Goal: Information Seeking & Learning: Learn about a topic

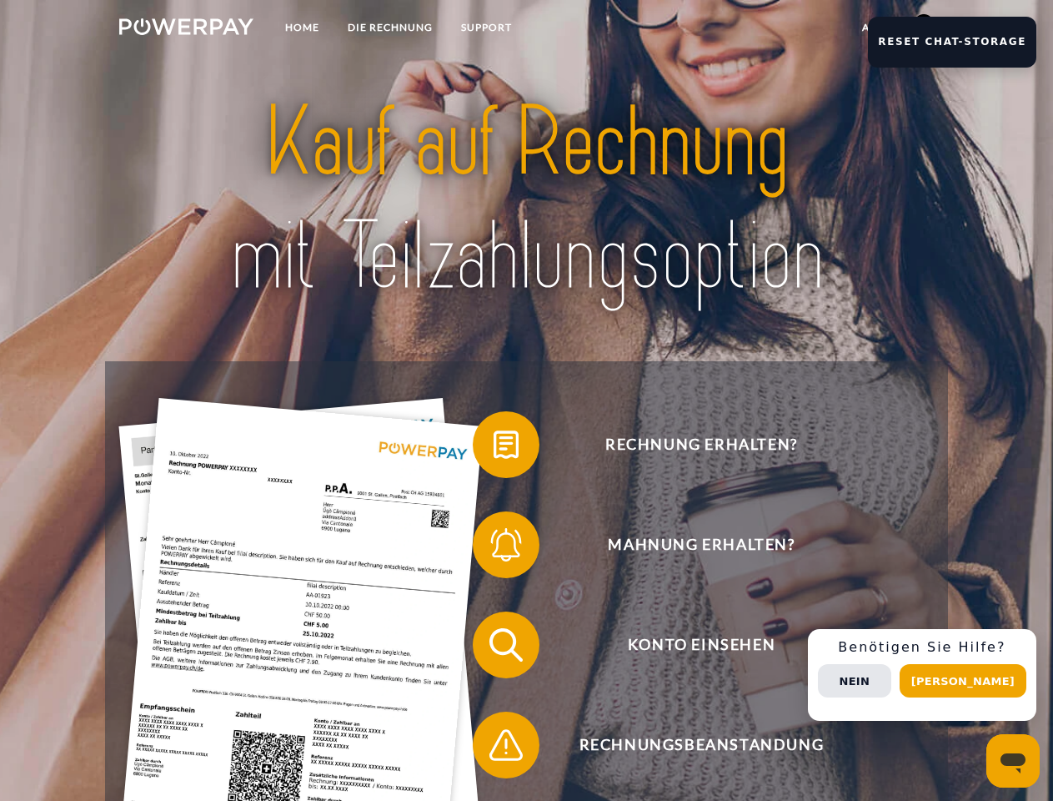
click at [186, 29] on img at bounding box center [186, 26] width 134 height 17
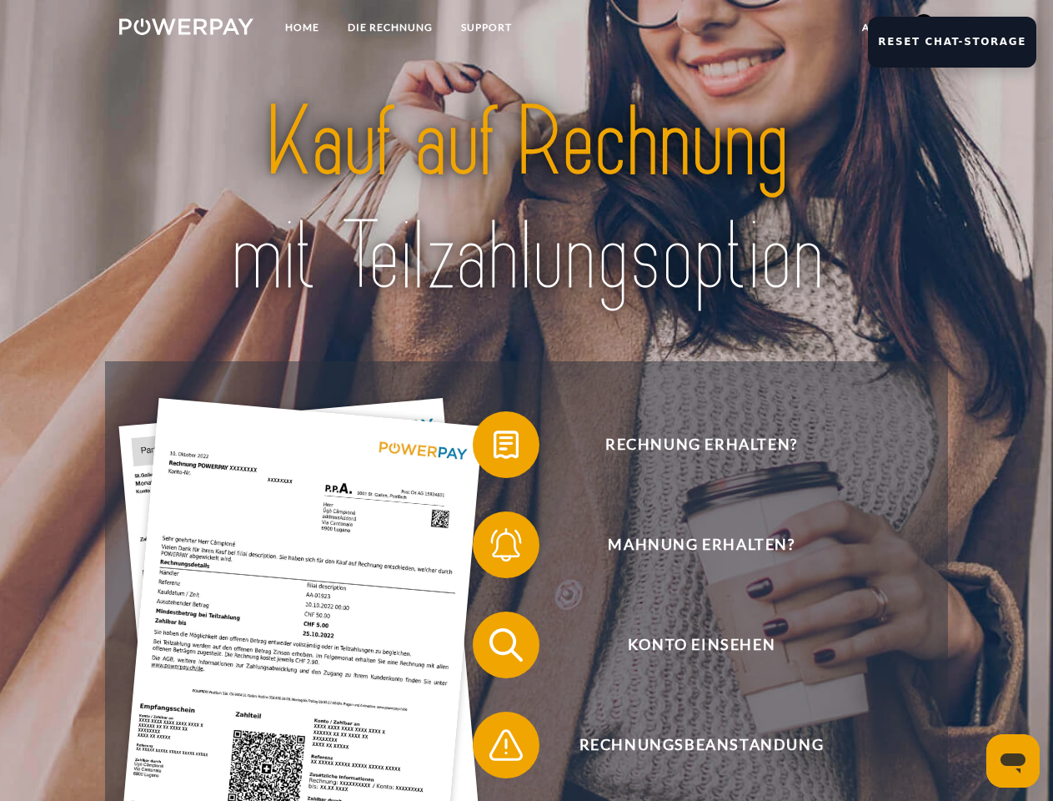
click at [873, 28] on link "agb" at bounding box center [874, 28] width 52 height 30
click at [494, 448] on span at bounding box center [481, 444] width 83 height 83
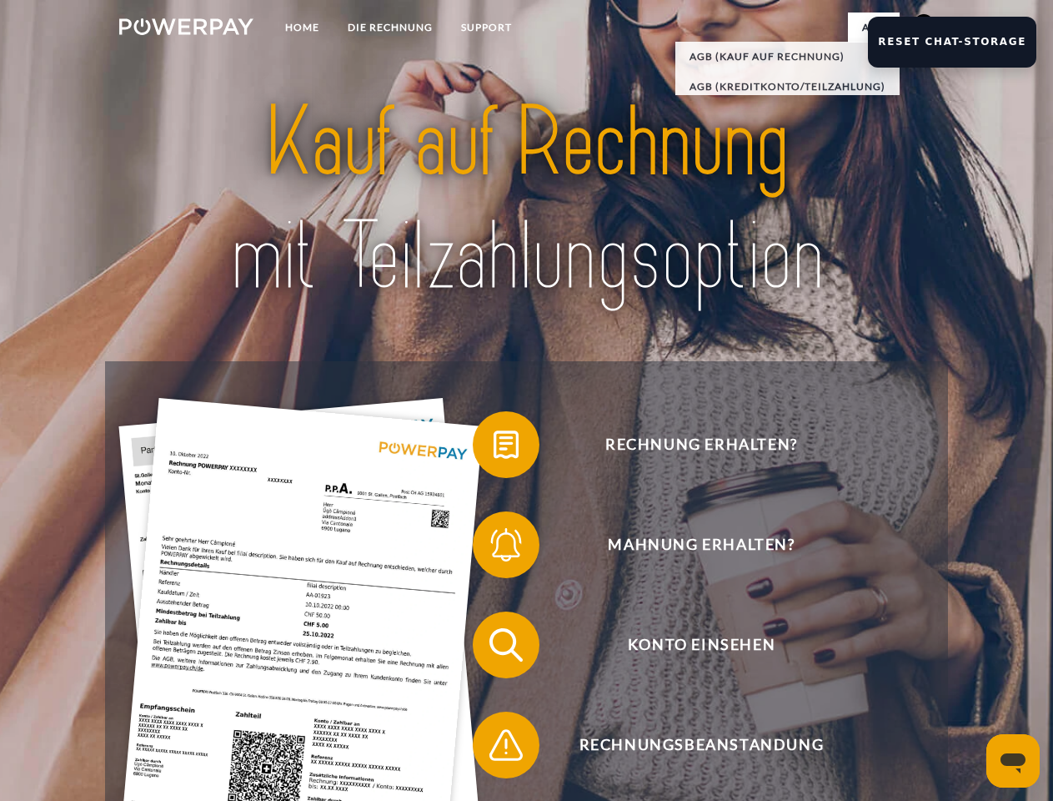
click at [494, 548] on span at bounding box center [481, 544] width 83 height 83
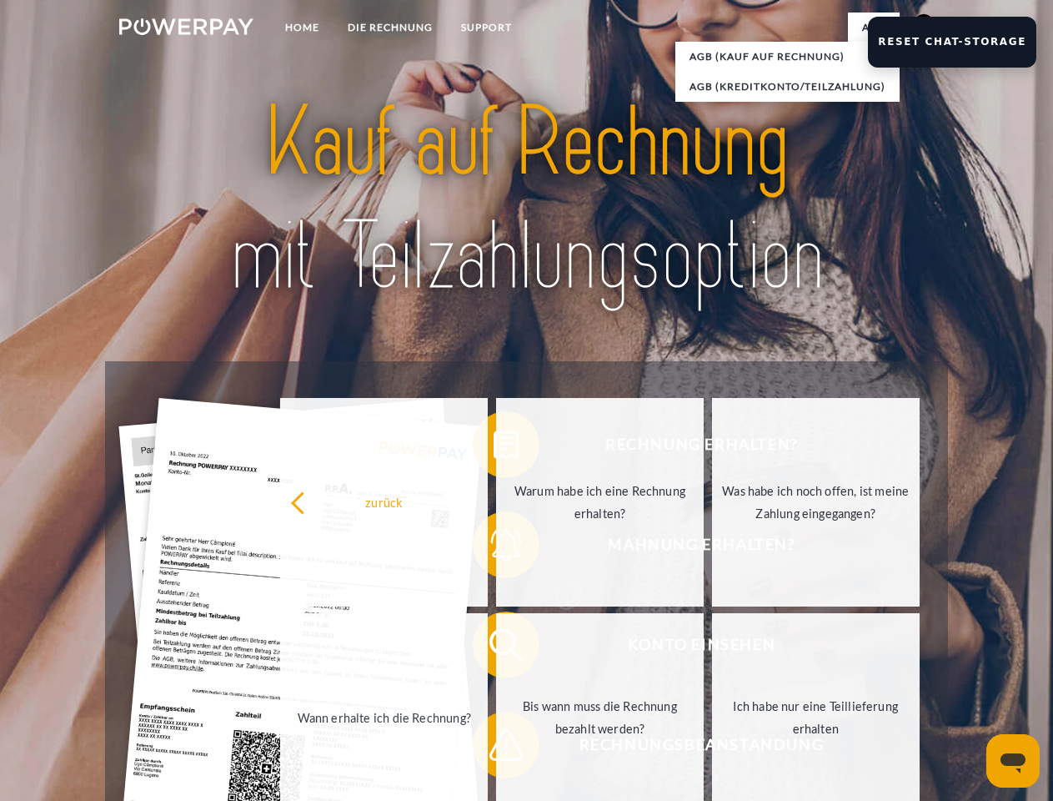
click at [496, 648] on link "Bis wann muss die Rechnung bezahlt werden?" at bounding box center [600, 717] width 208 height 209
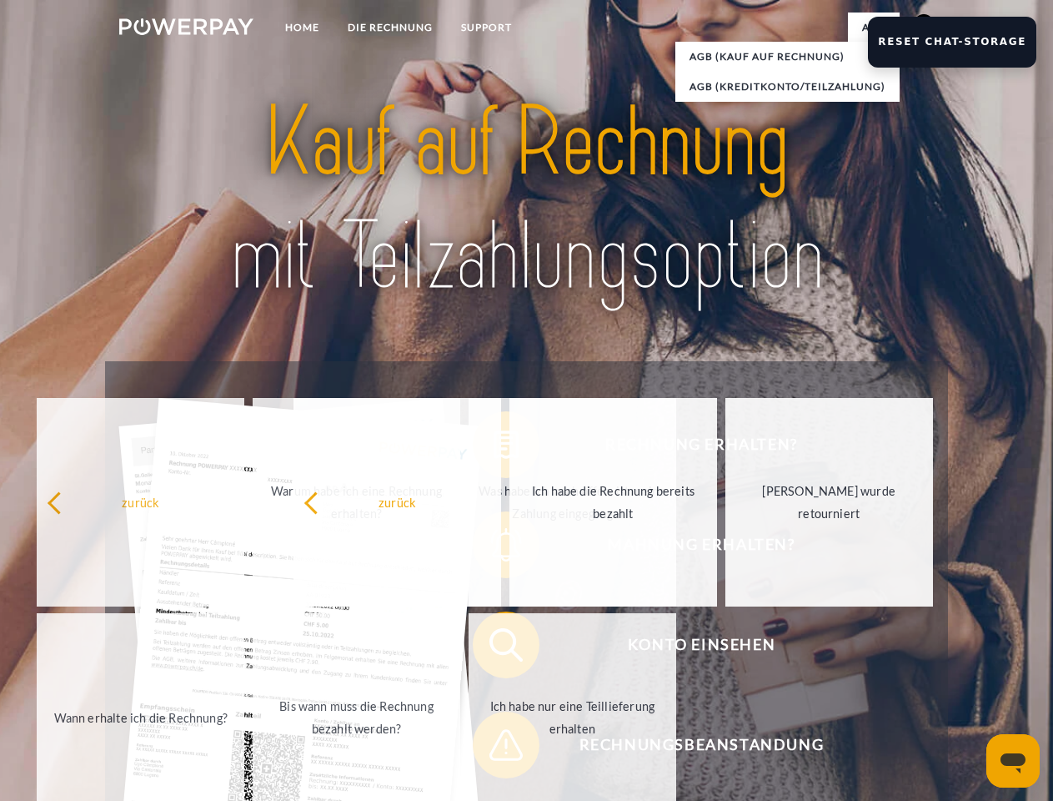
click at [494, 748] on span at bounding box center [481, 744] width 83 height 83
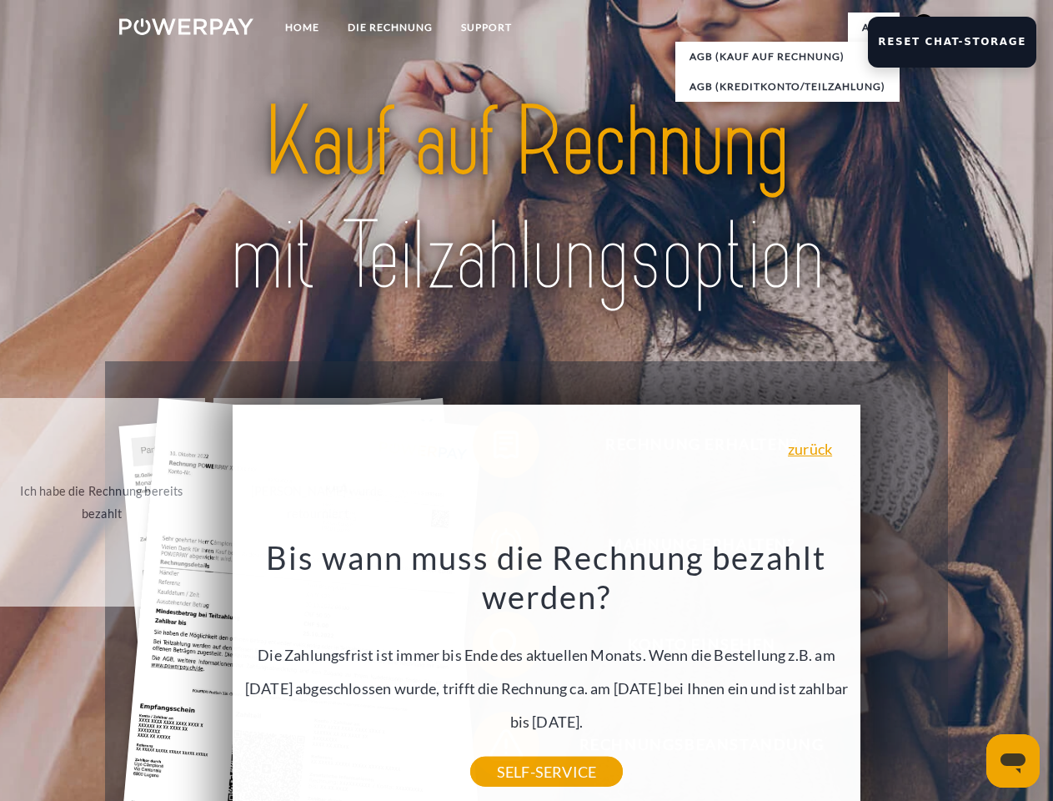
click at [928, 675] on div "Rechnung erhalten? Mahnung erhalten? Konto einsehen" at bounding box center [526, 694] width 842 height 667
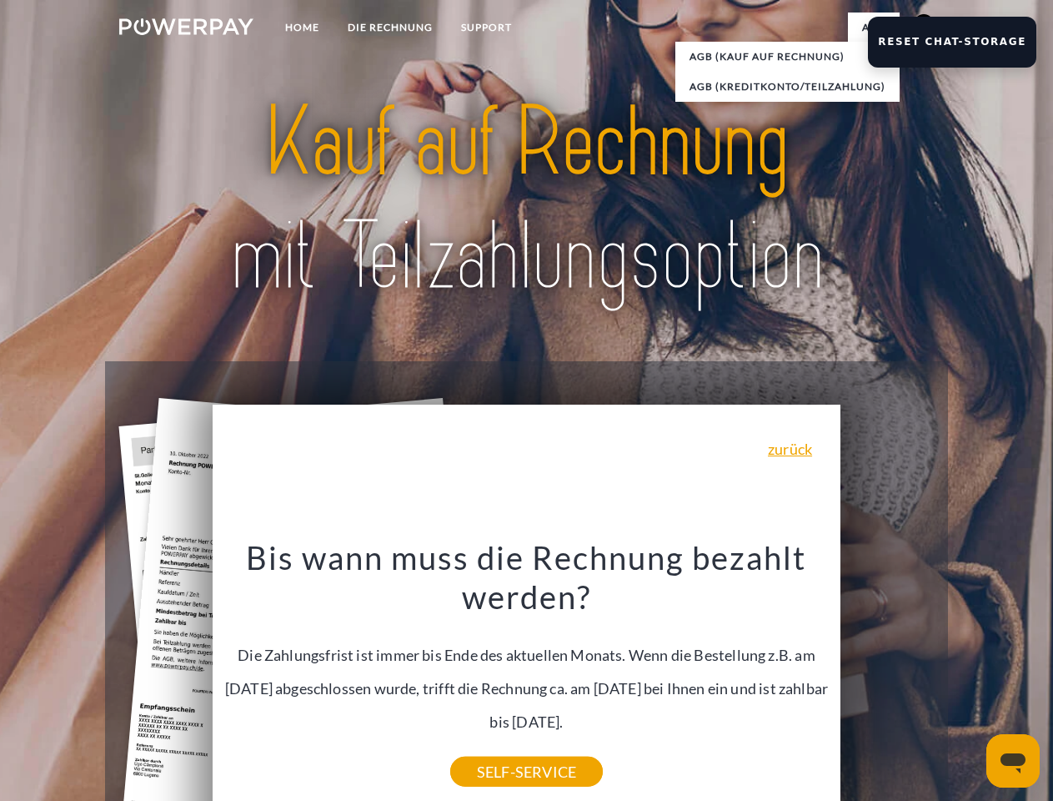
click at [887, 678] on span "Konto einsehen" at bounding box center [701, 644] width 409 height 67
click at [969, 681] on header "Home DIE RECHNUNG SUPPORT" at bounding box center [526, 576] width 1053 height 1152
click at [963, 42] on button "Reset Chat-Storage" at bounding box center [952, 42] width 168 height 51
